Goal: Transaction & Acquisition: Purchase product/service

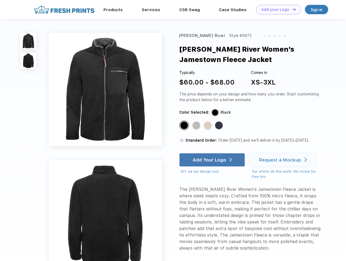
click at [277, 10] on link "Add your Logo Design Tool" at bounding box center [278, 10] width 45 height 10
click at [0, 0] on div "Design Tool" at bounding box center [0, 0] width 0 height 0
click at [291, 9] on link "Add your Logo Design Tool" at bounding box center [278, 10] width 45 height 10
click at [29, 41] on img at bounding box center [28, 41] width 16 height 16
click at [29, 61] on img at bounding box center [28, 61] width 16 height 16
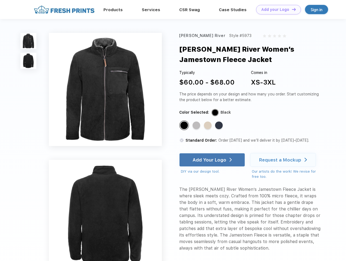
click at [185, 125] on div "Standard Color" at bounding box center [184, 125] width 8 height 8
click at [197, 125] on div "Standard Color" at bounding box center [197, 125] width 8 height 8
click at [208, 125] on div "Standard Color" at bounding box center [208, 125] width 8 height 8
click at [219, 125] on div "Standard Color" at bounding box center [219, 125] width 8 height 8
click at [213, 160] on div "Add Your Logo" at bounding box center [210, 159] width 34 height 5
